Goal: Find specific page/section: Find specific page/section

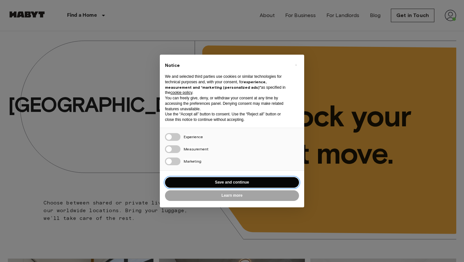
click at [261, 183] on button "Save and continue" at bounding box center [232, 182] width 134 height 11
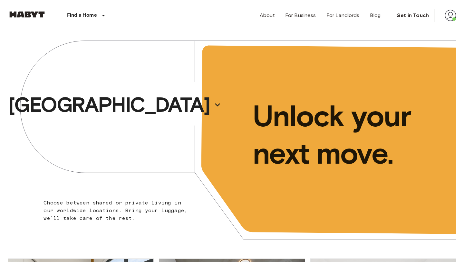
click at [448, 16] on img at bounding box center [450, 16] width 12 height 12
click at [424, 28] on li "Profile" at bounding box center [426, 27] width 64 height 12
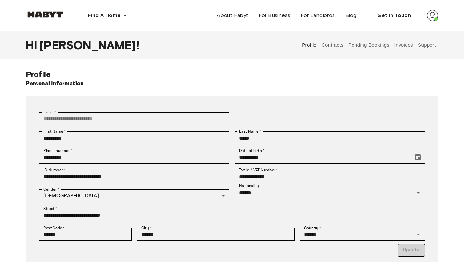
click at [341, 46] on button "Contracts" at bounding box center [332, 45] width 24 height 28
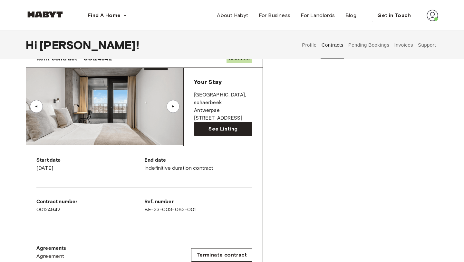
scroll to position [33, 0]
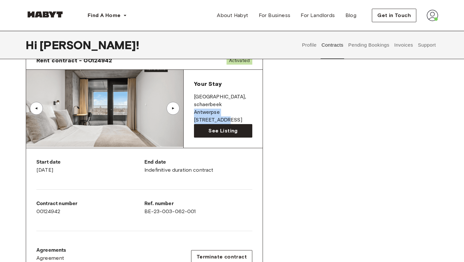
drag, startPoint x: 195, startPoint y: 104, endPoint x: 252, endPoint y: 104, distance: 57.0
click at [252, 104] on div "Your Stay [GEOGRAPHIC_DATA] , [STREET_ADDRESS] See Listing" at bounding box center [223, 109] width 79 height 78
copy p "[STREET_ADDRESS],"
